Goal: Transaction & Acquisition: Purchase product/service

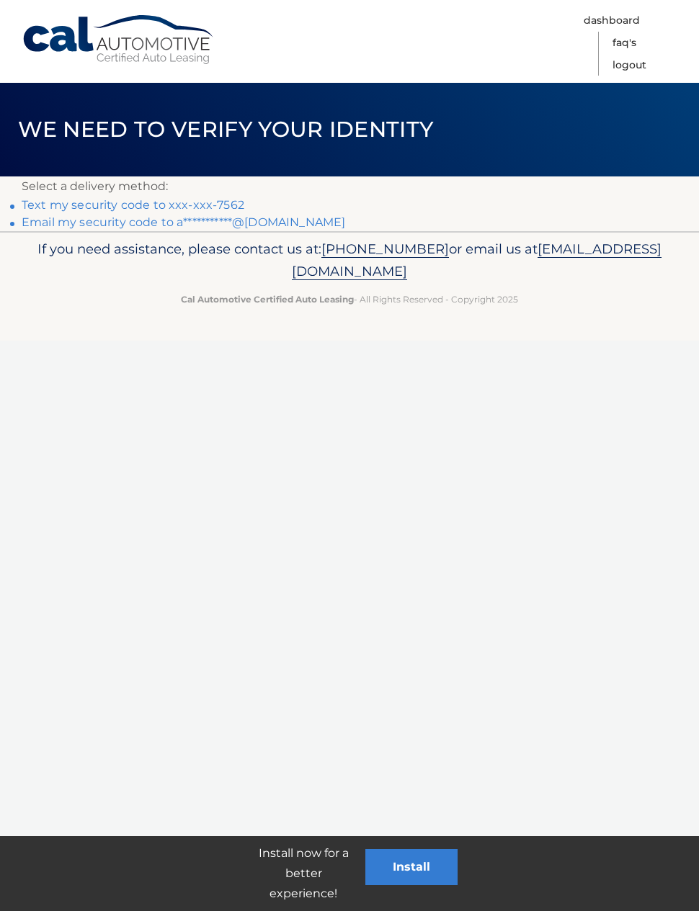
click at [136, 199] on link "Text my security code to xxx-xxx-7562" at bounding box center [133, 205] width 223 height 14
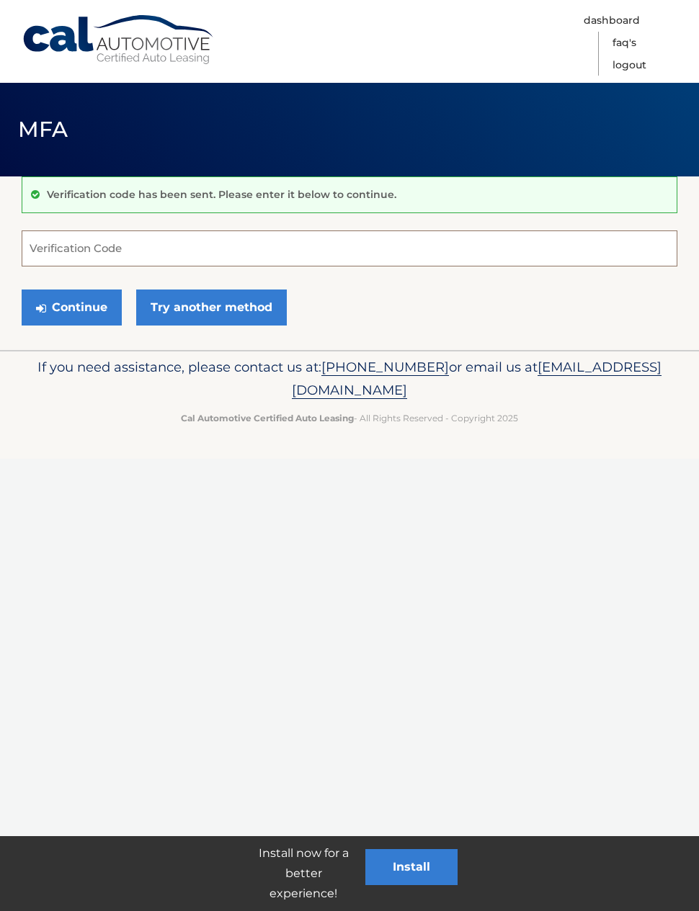
click at [89, 242] on input "Verification Code" at bounding box center [349, 248] width 655 height 36
type input "317997"
click at [69, 302] on button "Continue" at bounding box center [72, 308] width 100 height 36
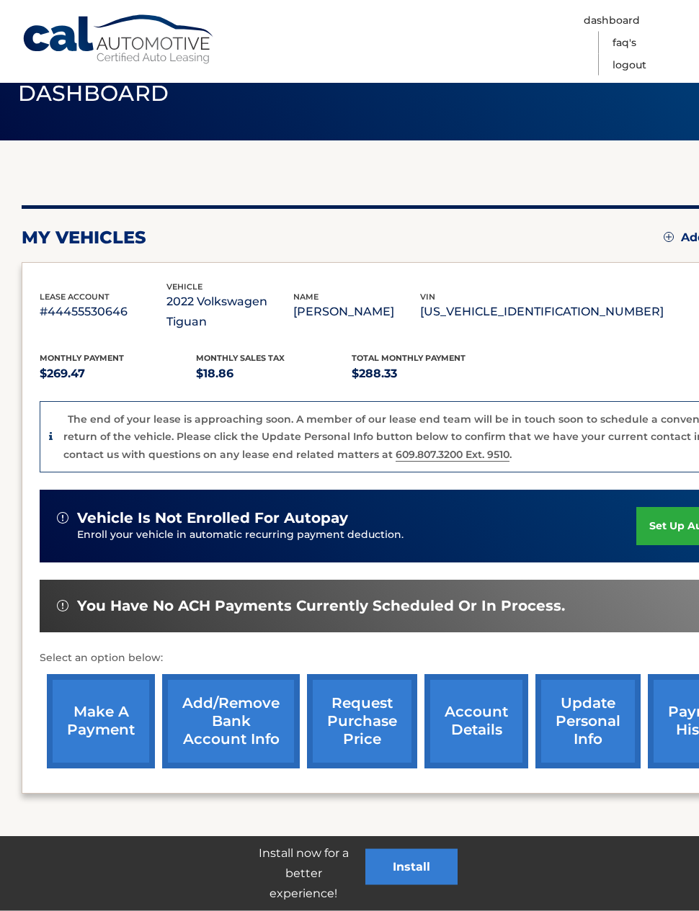
scroll to position [46, 0]
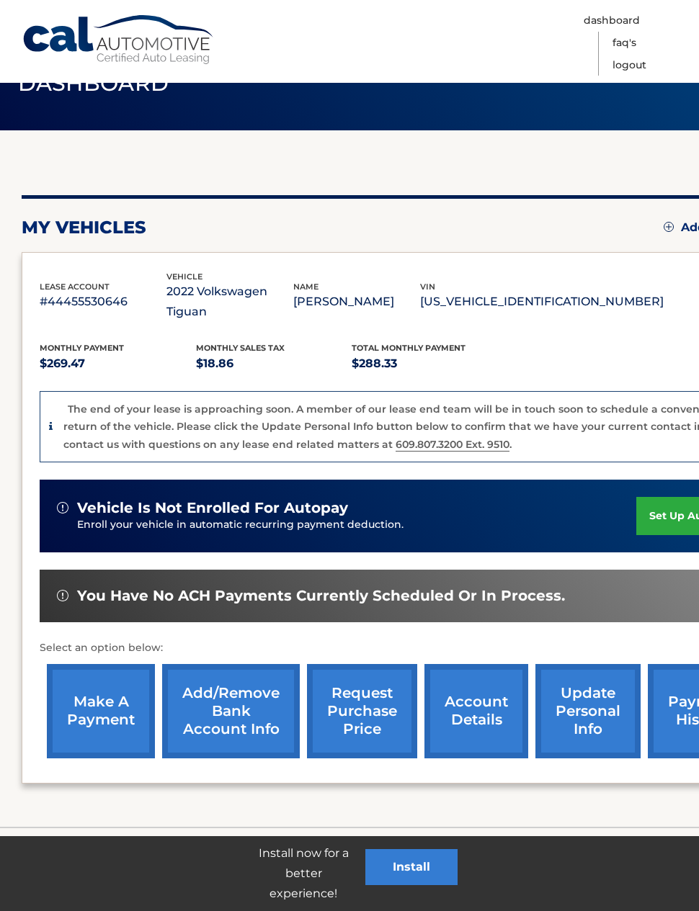
click at [113, 704] on link "make a payment" at bounding box center [101, 711] width 108 height 94
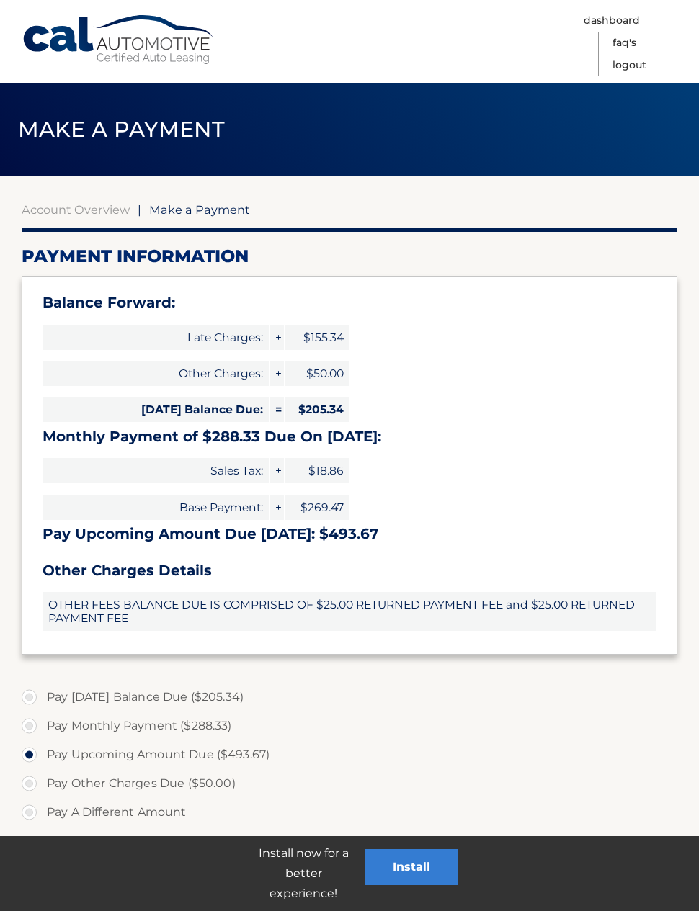
select select "ZjE4YmU1ZDgtM2ExOS00OTc4LWI4NmEtMTQ3ODA1MmNkMzJm"
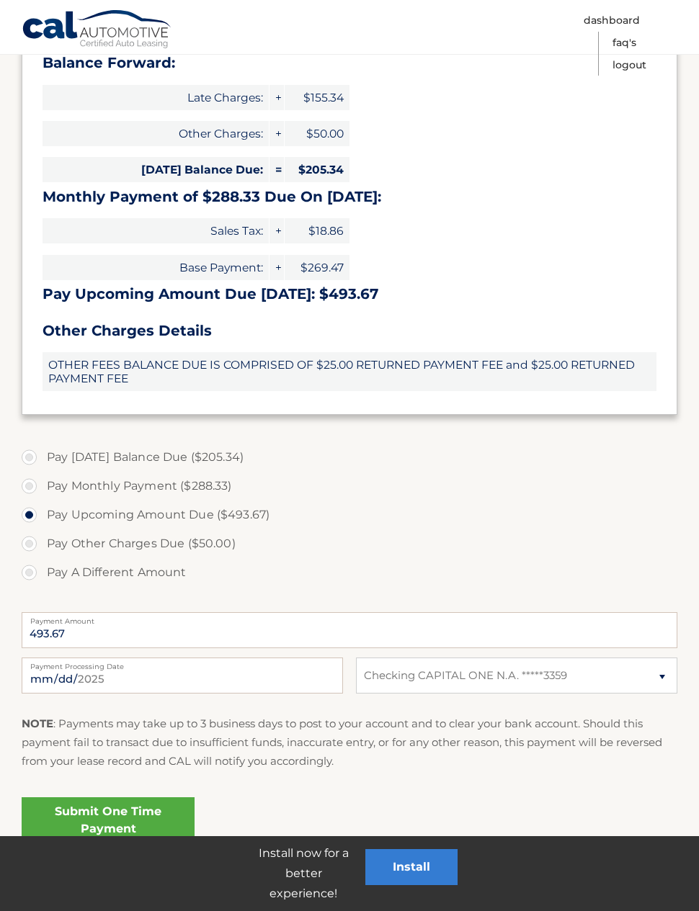
scroll to position [297, 0]
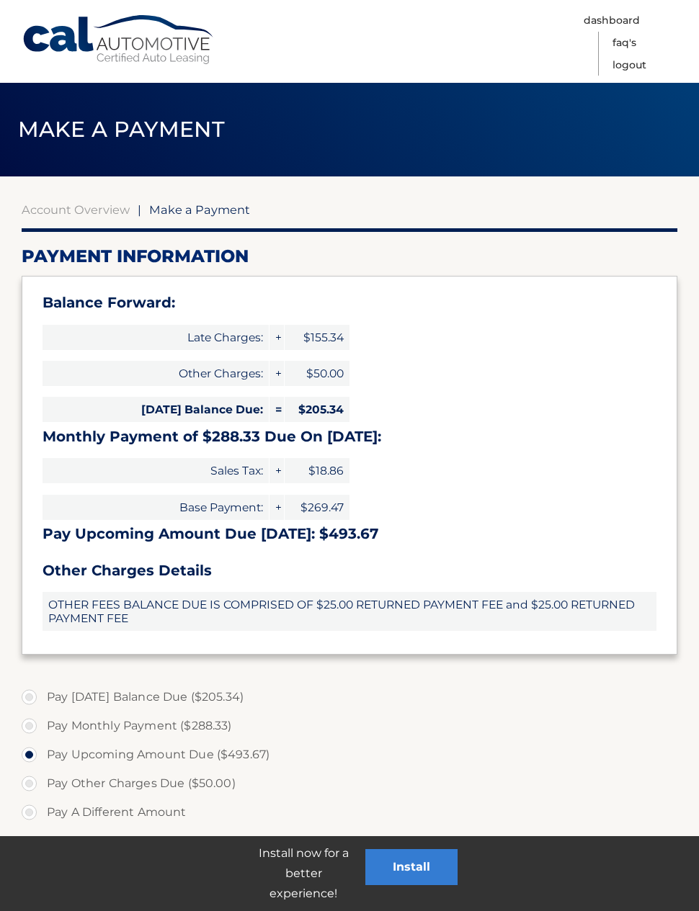
select select "ZjE4YmU1ZDgtM2ExOS00OTc4LWI4NmEtMTQ3ODA1MmNkMzJm"
